Goal: Information Seeking & Learning: Learn about a topic

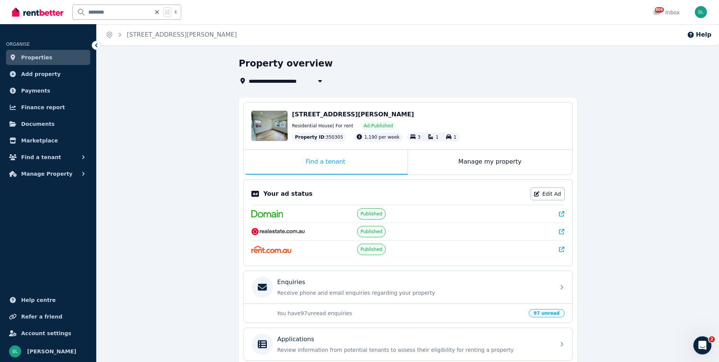
click at [156, 14] on icon at bounding box center [157, 12] width 8 height 6
click at [132, 13] on input "text" at bounding box center [117, 12] width 88 height 14
type input "***"
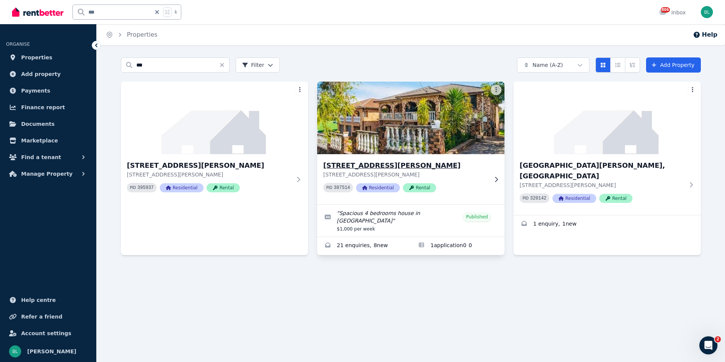
click at [382, 169] on h3 "[STREET_ADDRESS][PERSON_NAME]" at bounding box center [405, 165] width 165 height 11
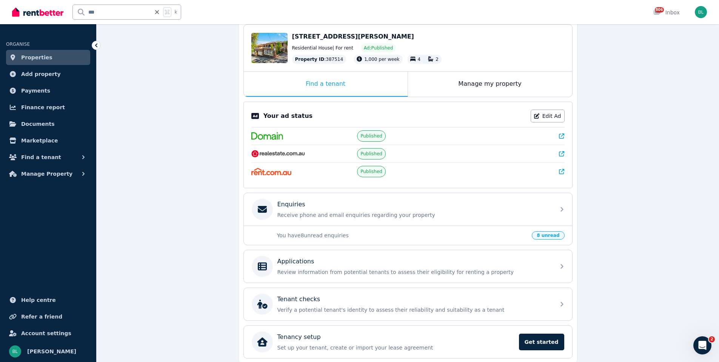
scroll to position [84, 0]
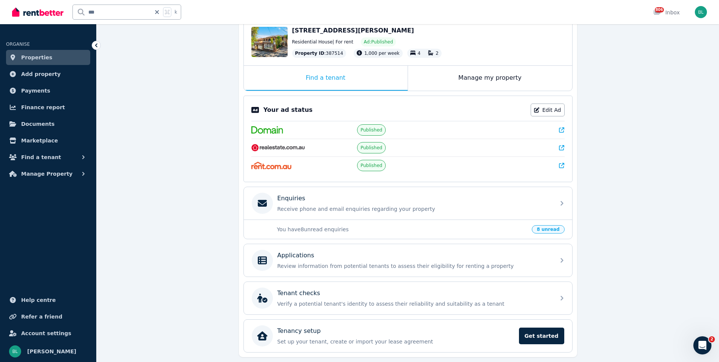
click at [559, 129] on icon at bounding box center [561, 129] width 5 height 5
click at [562, 129] on icon at bounding box center [561, 129] width 5 height 5
click at [561, 144] on link at bounding box center [561, 148] width 5 height 8
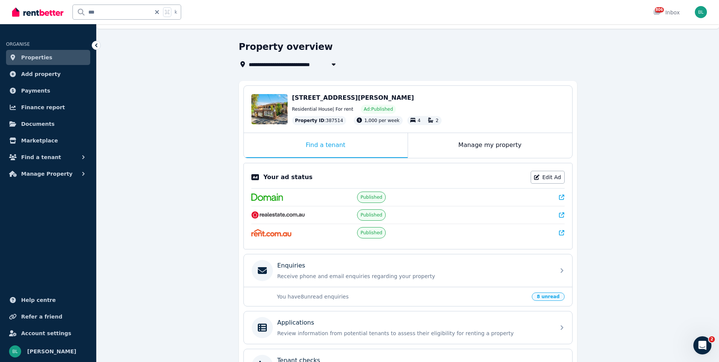
scroll to position [0, 0]
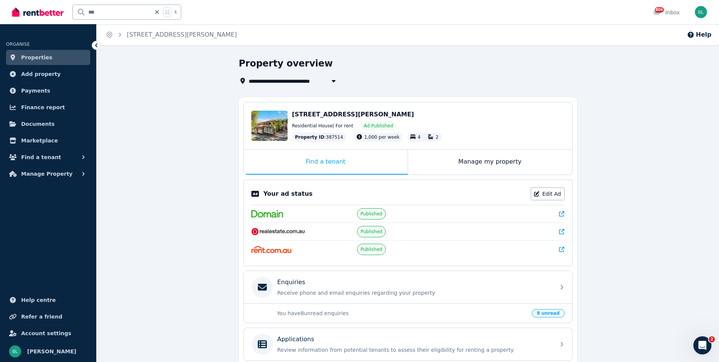
click at [98, 13] on input "***" at bounding box center [112, 12] width 78 height 14
type input "*"
type input "***"
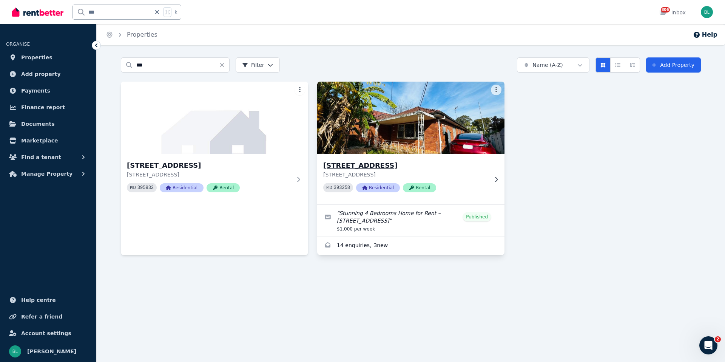
click at [337, 169] on h3 "[STREET_ADDRESS]" at bounding box center [405, 165] width 165 height 11
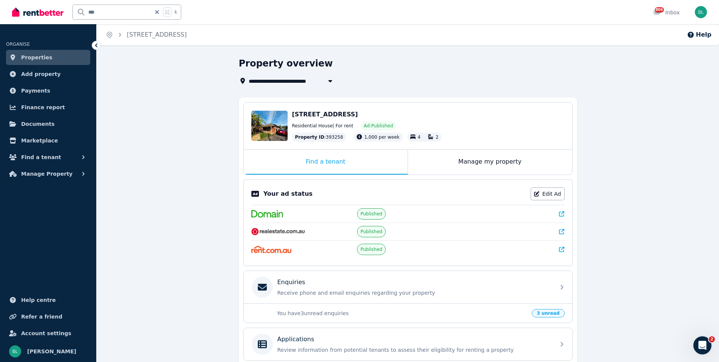
scroll to position [26, 0]
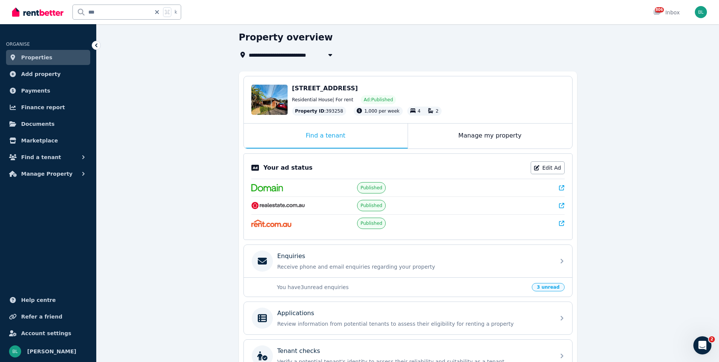
click at [564, 186] on icon at bounding box center [561, 187] width 5 height 5
click at [561, 188] on icon at bounding box center [561, 187] width 5 height 5
